Goal: Task Accomplishment & Management: Use online tool/utility

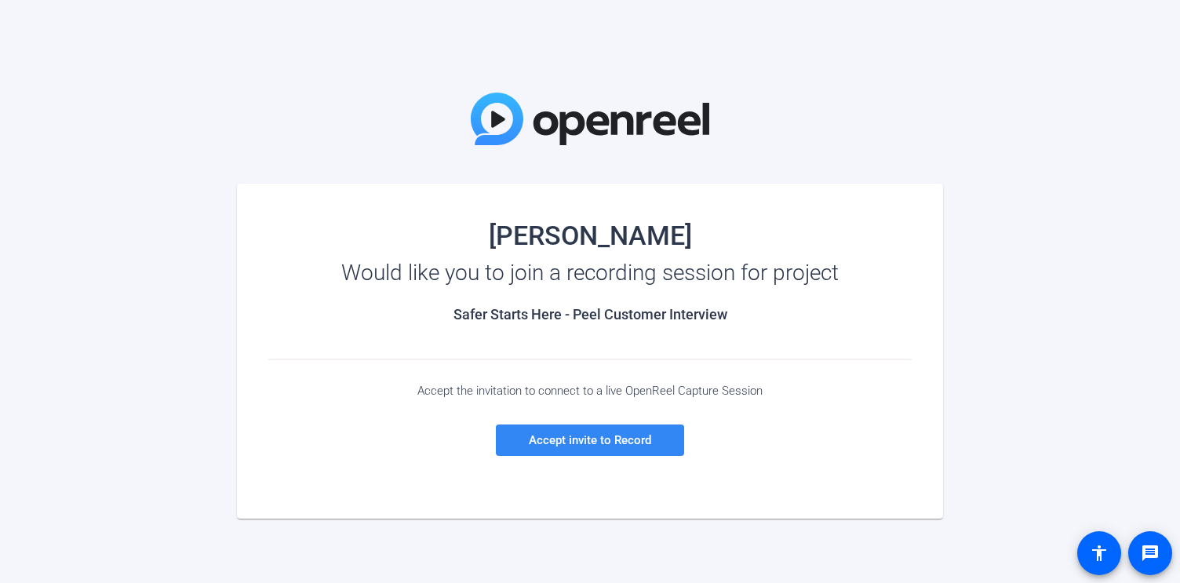
click at [579, 433] on span "Accept invite to Record" at bounding box center [590, 440] width 122 height 14
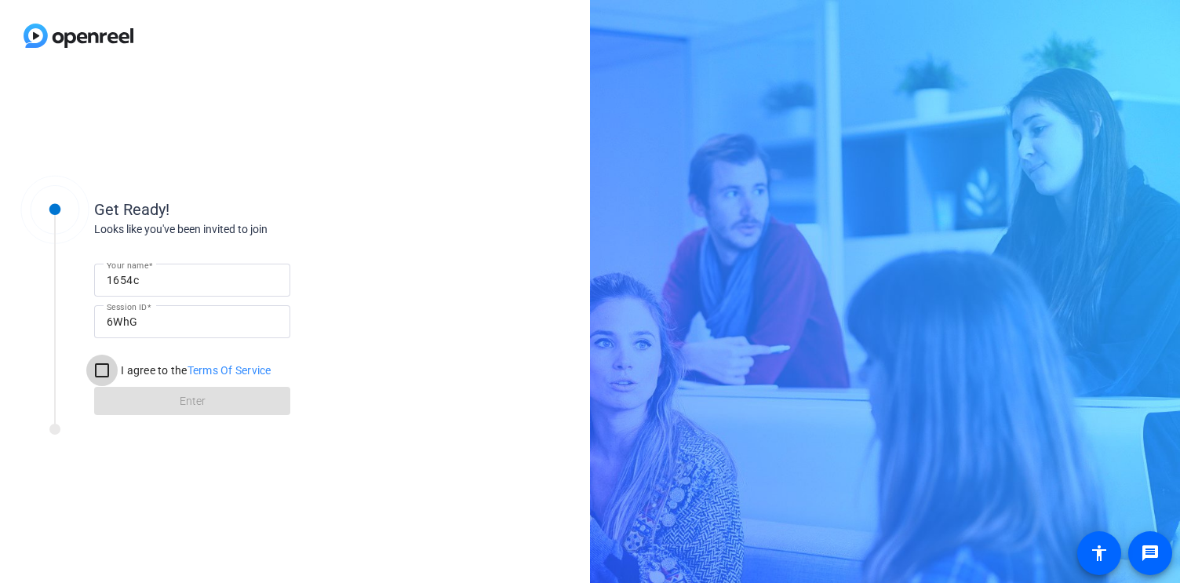
click at [101, 373] on input "I agree to the Terms Of Service" at bounding box center [101, 370] width 31 height 31
checkbox input "true"
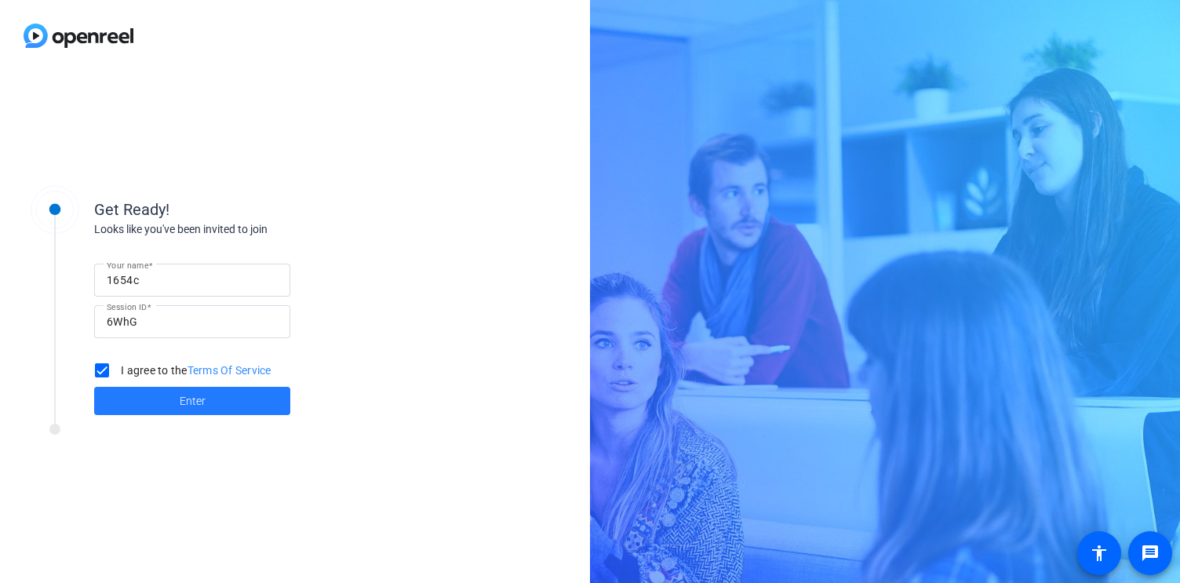
click at [203, 406] on span "Enter" at bounding box center [193, 401] width 26 height 16
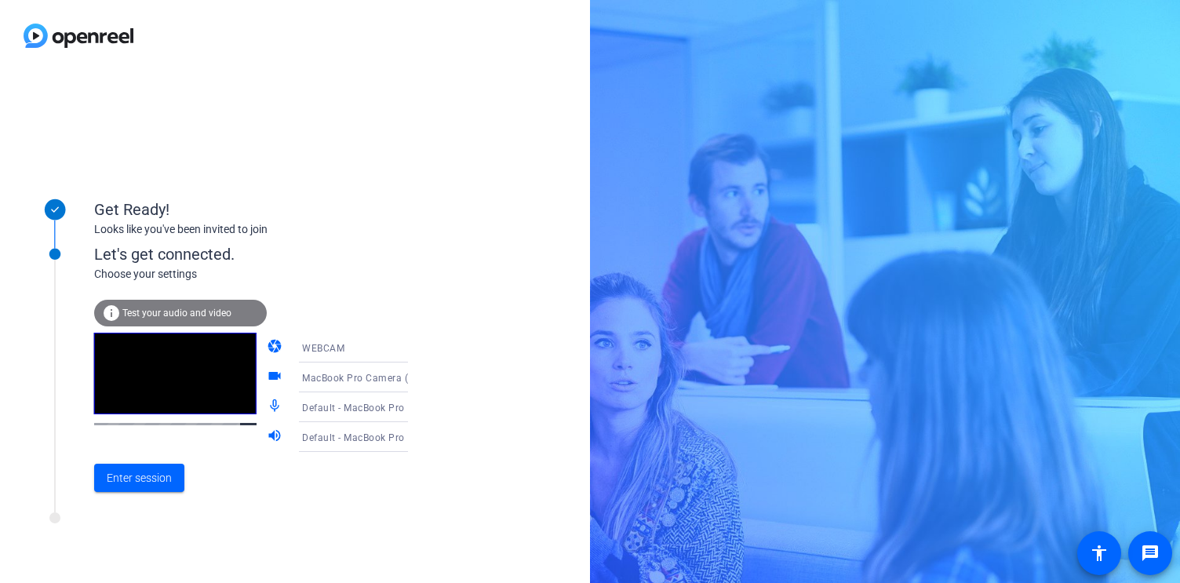
click at [420, 378] on icon at bounding box center [424, 378] width 8 height 4
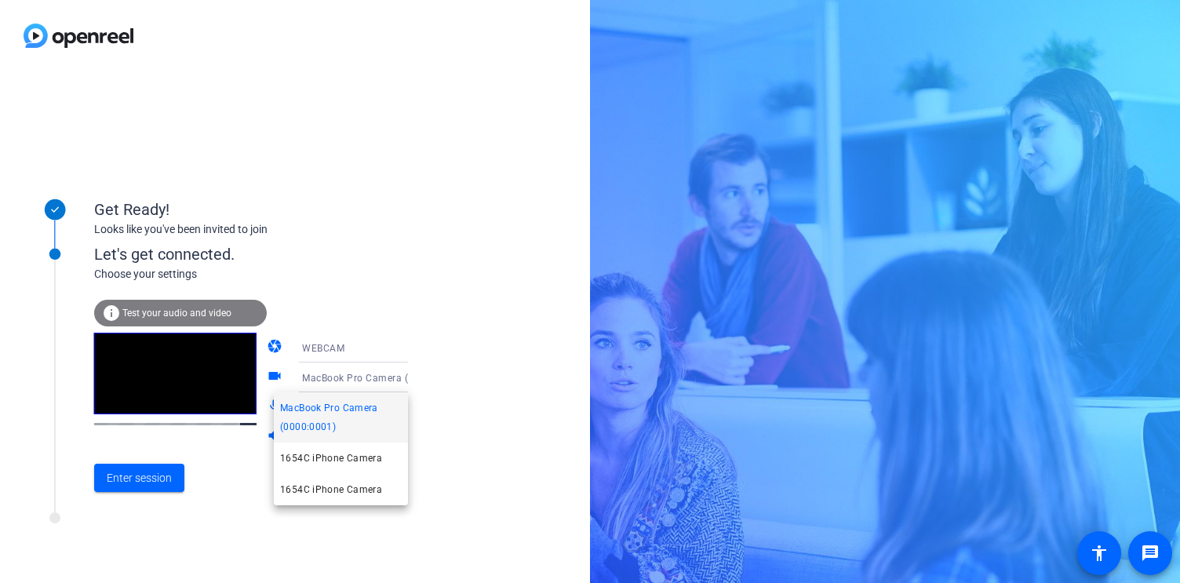
click at [438, 369] on div at bounding box center [590, 291] width 1180 height 583
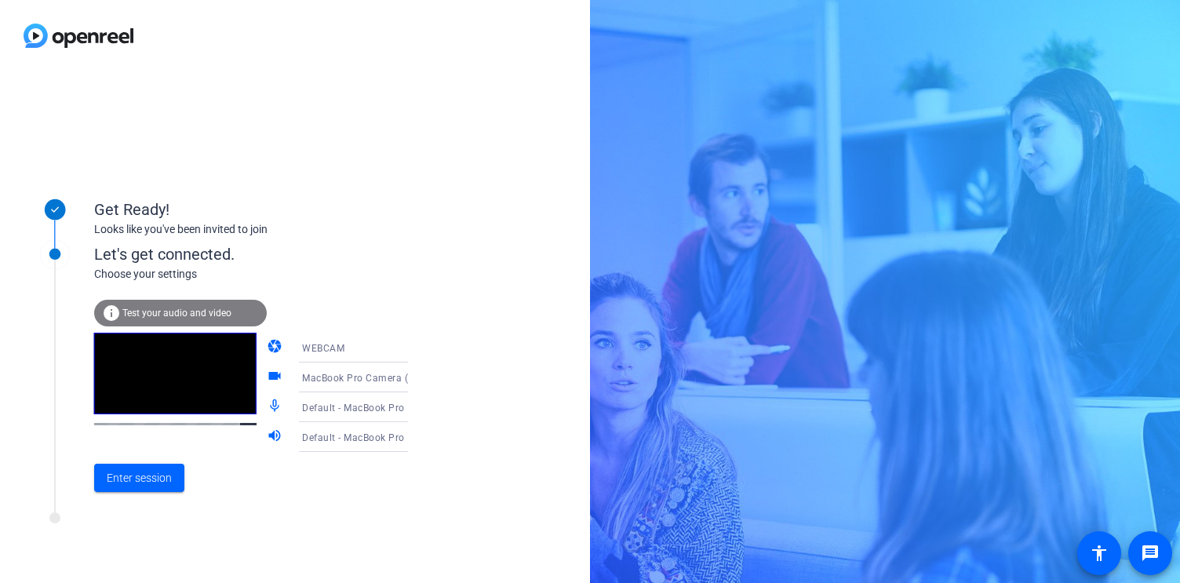
click at [414, 352] on icon at bounding box center [423, 347] width 19 height 19
click at [410, 307] on div at bounding box center [590, 291] width 1180 height 583
click at [152, 481] on span "Enter session" at bounding box center [139, 478] width 65 height 16
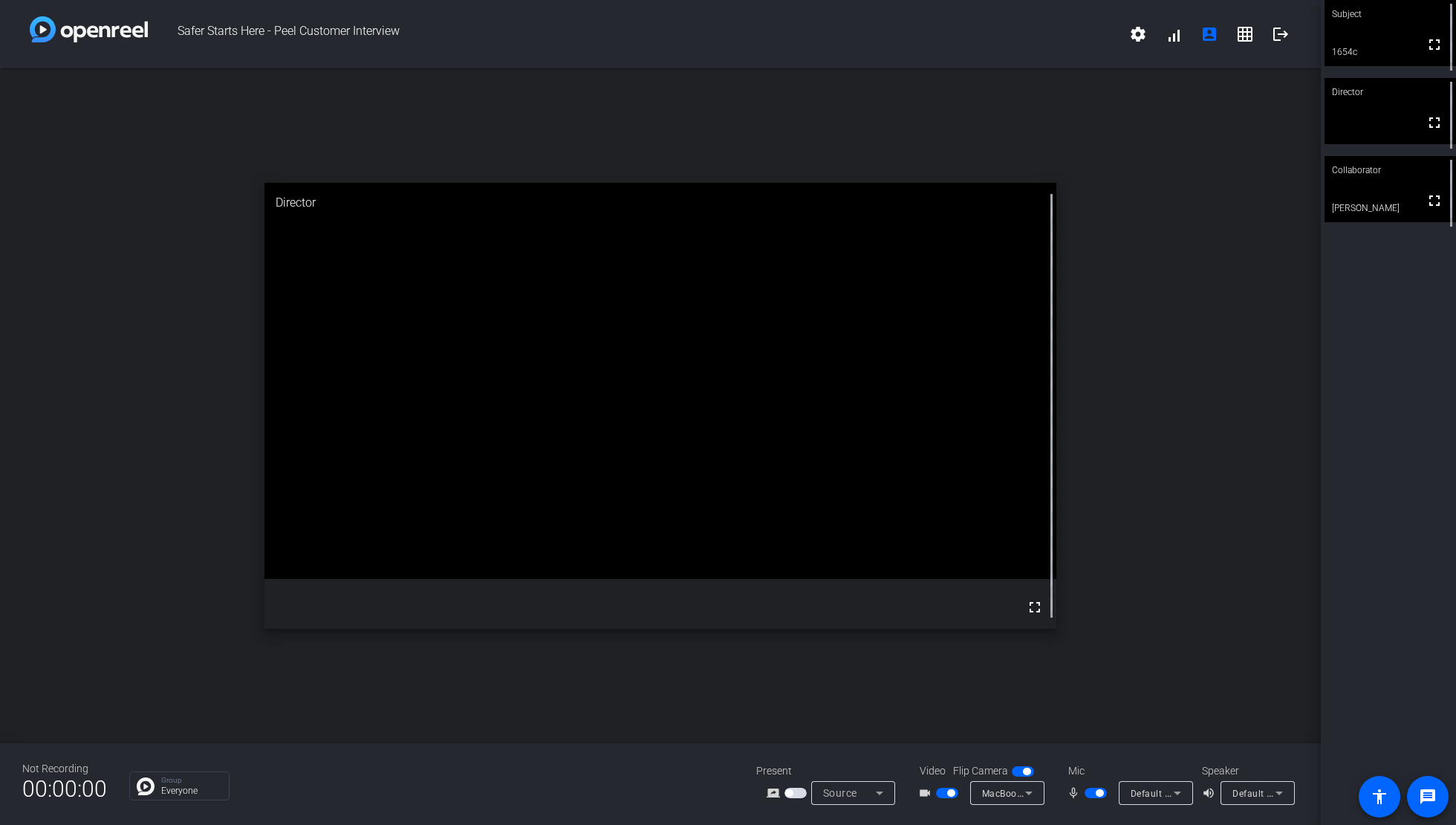
click at [955, 551] on span "button" at bounding box center [947, 792] width 23 height 10
click at [1023, 551] on span "button" at bounding box center [1027, 771] width 8 height 8
click at [1022, 551] on span "button" at bounding box center [1023, 771] width 23 height 10
click at [938, 551] on span "button" at bounding box center [947, 792] width 23 height 10
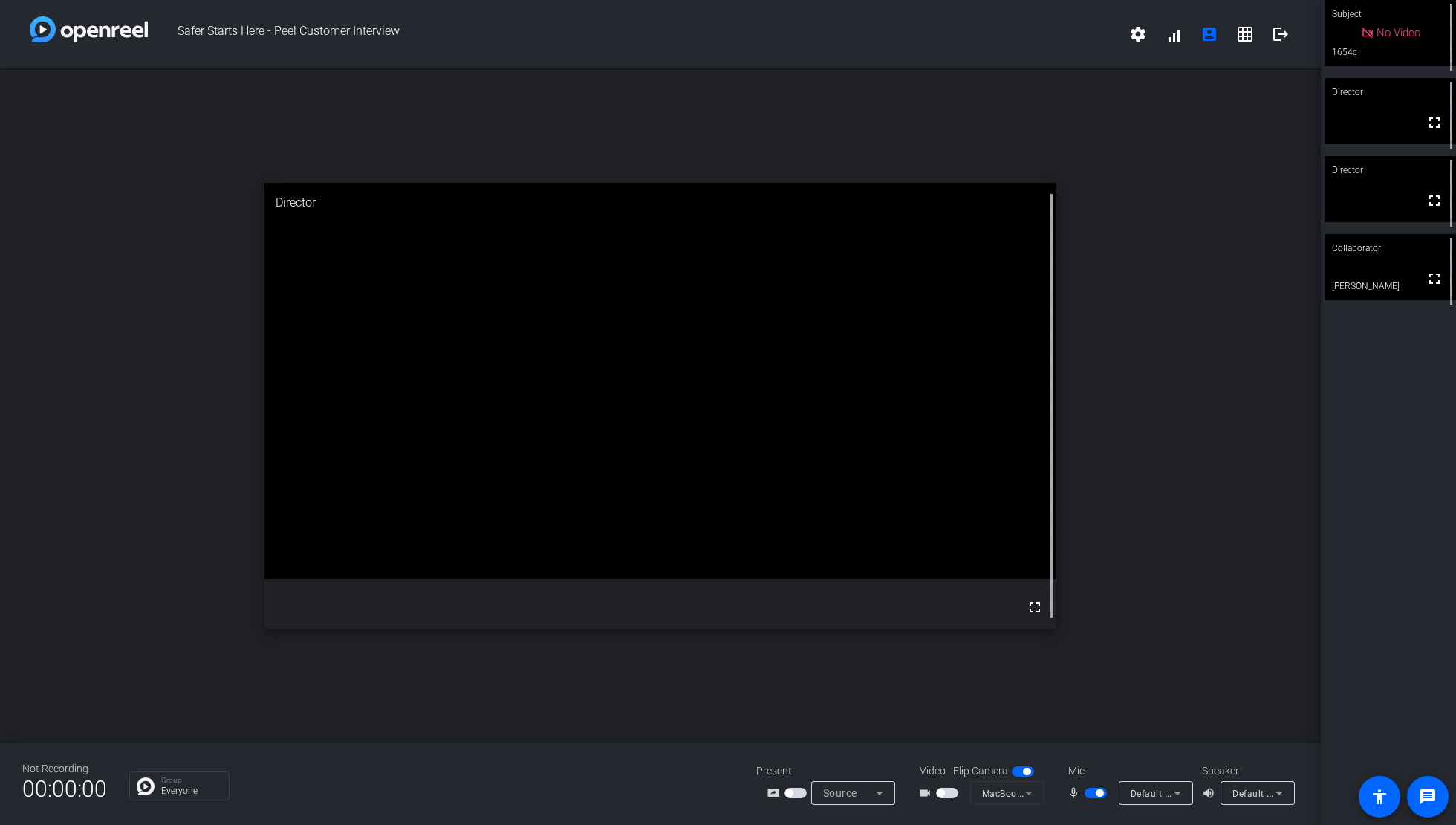
click at [1098, 551] on span "button" at bounding box center [1096, 792] width 23 height 10
click at [945, 551] on span "button" at bounding box center [947, 792] width 23 height 10
click at [1095, 551] on span "button" at bounding box center [1096, 792] width 23 height 10
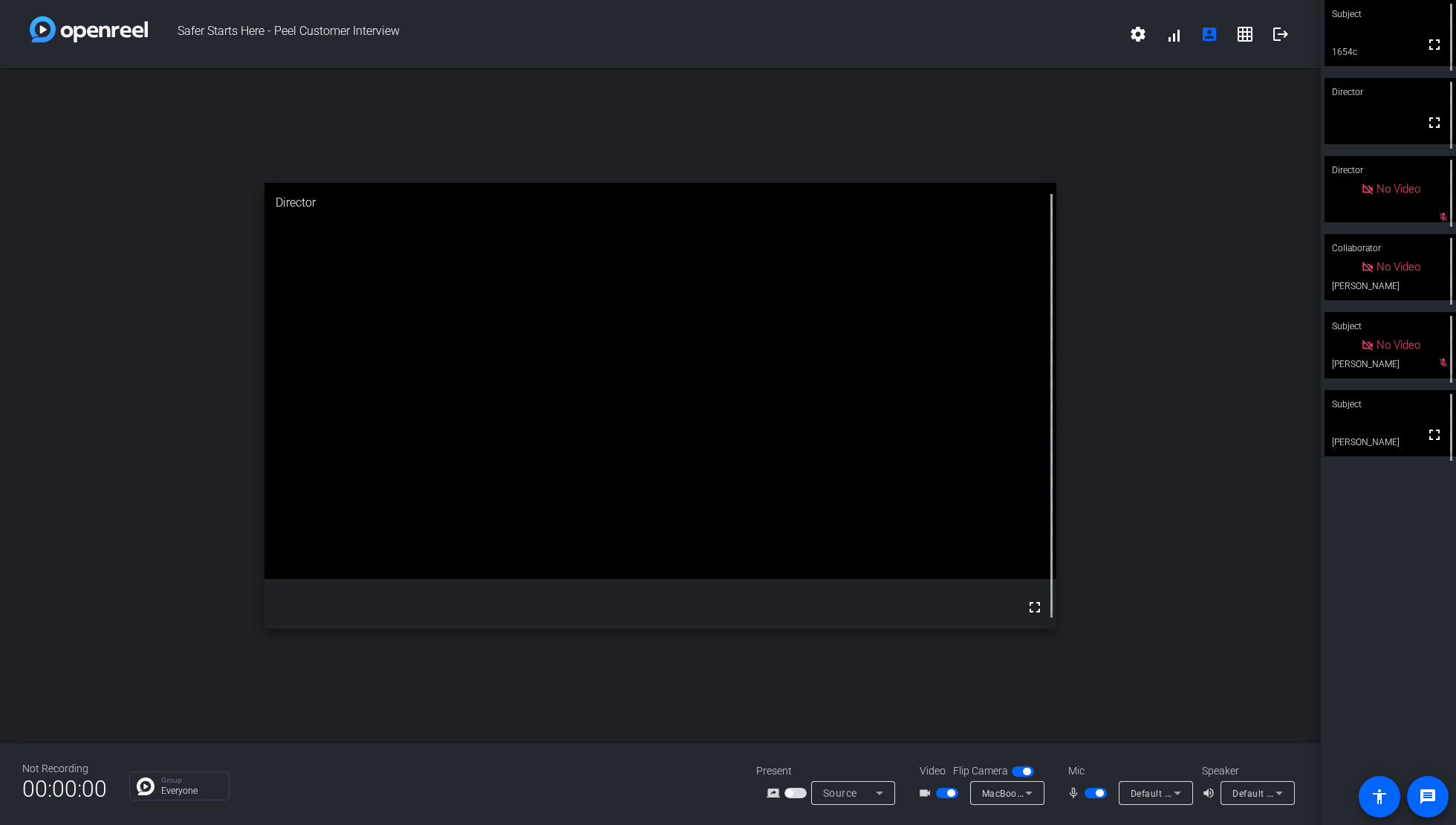
click at [943, 551] on span "button" at bounding box center [947, 792] width 23 height 10
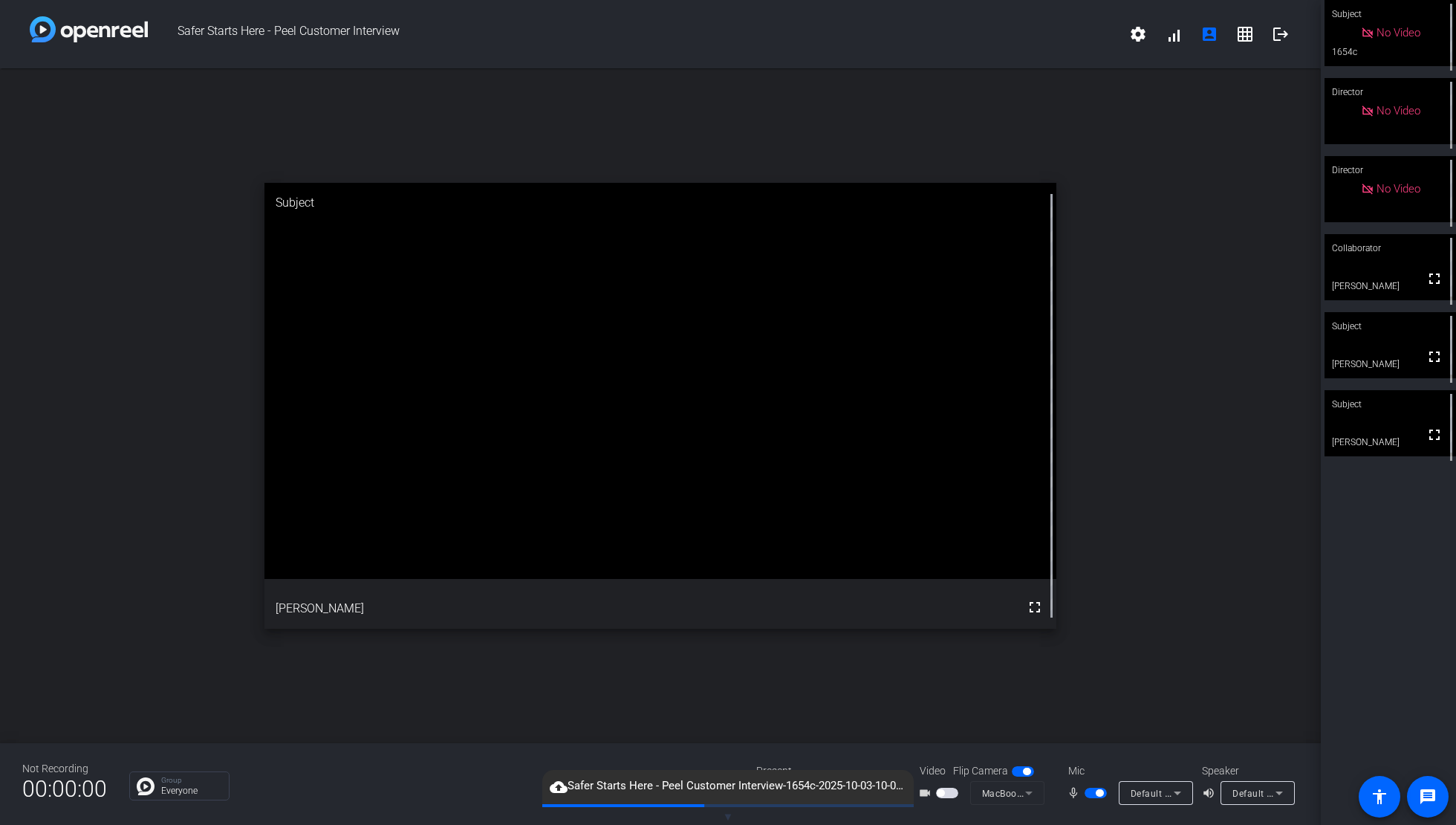
click at [946, 551] on span "button" at bounding box center [947, 792] width 23 height 10
